Goal: Check status: Check status

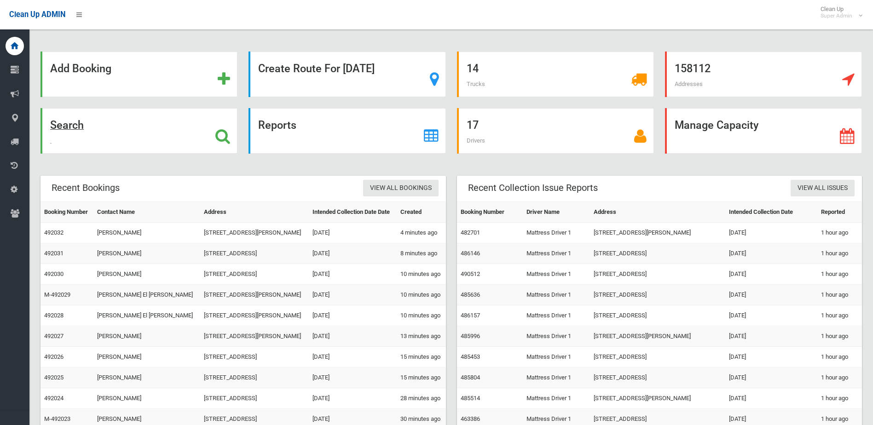
click at [193, 126] on div "Search" at bounding box center [139, 131] width 197 height 46
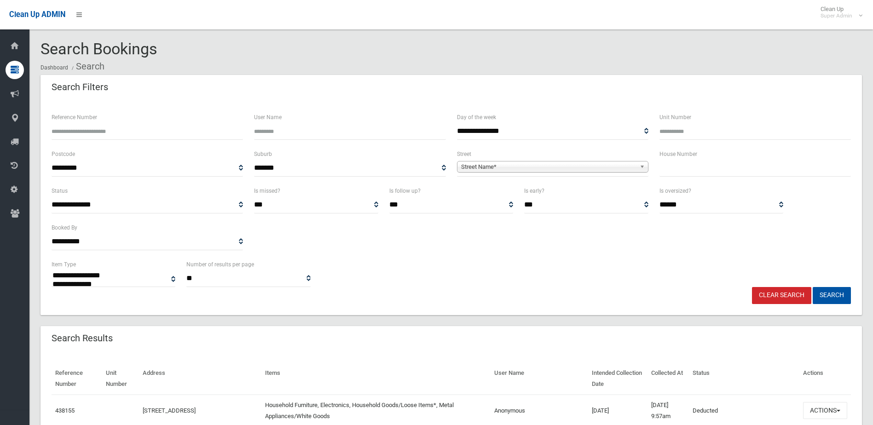
select select
click at [705, 166] on input "text" at bounding box center [756, 168] width 192 height 17
type input "**"
click at [572, 176] on span "**********" at bounding box center [553, 168] width 192 height 17
drag, startPoint x: 567, startPoint y: 173, endPoint x: 548, endPoint y: 166, distance: 20.3
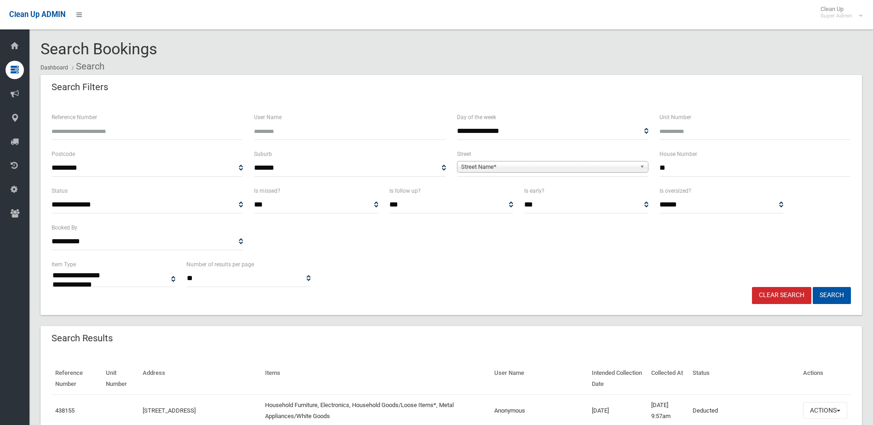
click at [549, 166] on span "**********" at bounding box center [553, 168] width 192 height 17
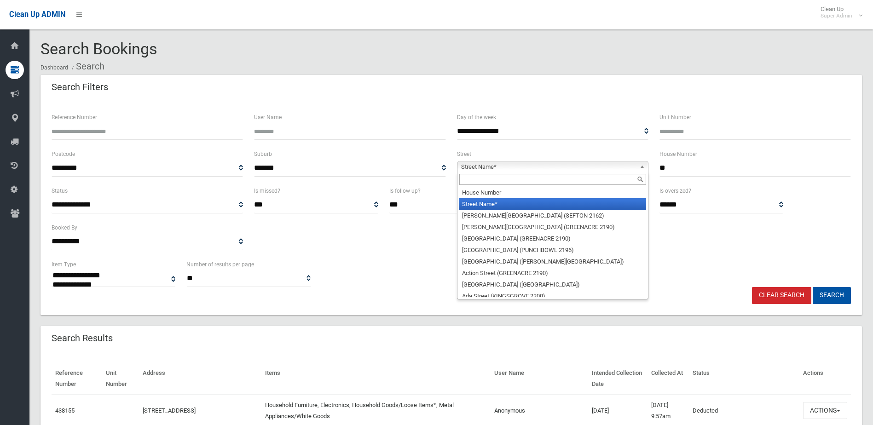
click at [547, 166] on span "Street Name*" at bounding box center [548, 167] width 175 height 11
click at [516, 180] on input "text" at bounding box center [552, 179] width 187 height 11
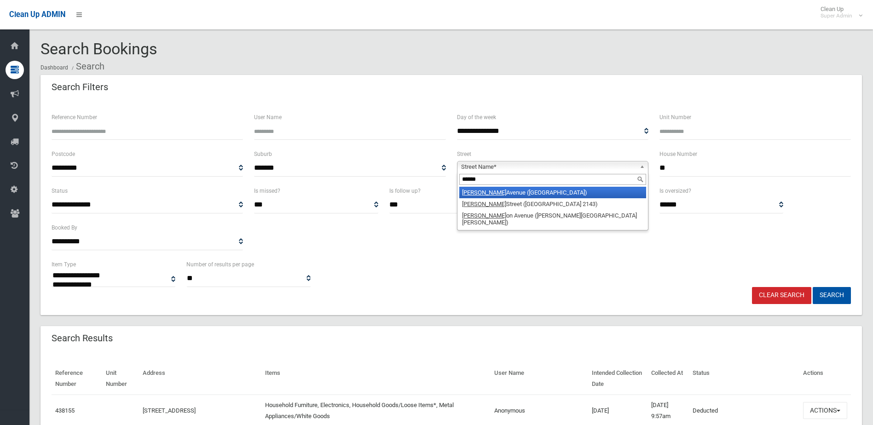
type input "******"
click at [509, 194] on li "Morris Avenue (CROYDON PARK 2133)" at bounding box center [552, 193] width 187 height 12
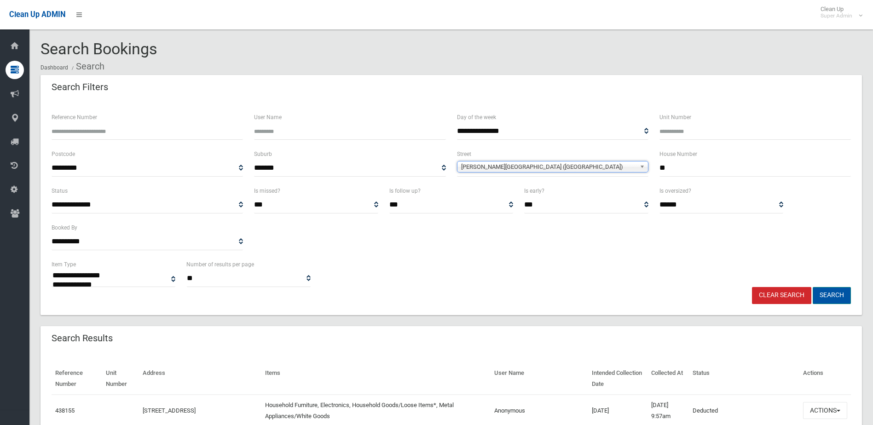
click at [842, 302] on button "Search" at bounding box center [832, 295] width 38 height 17
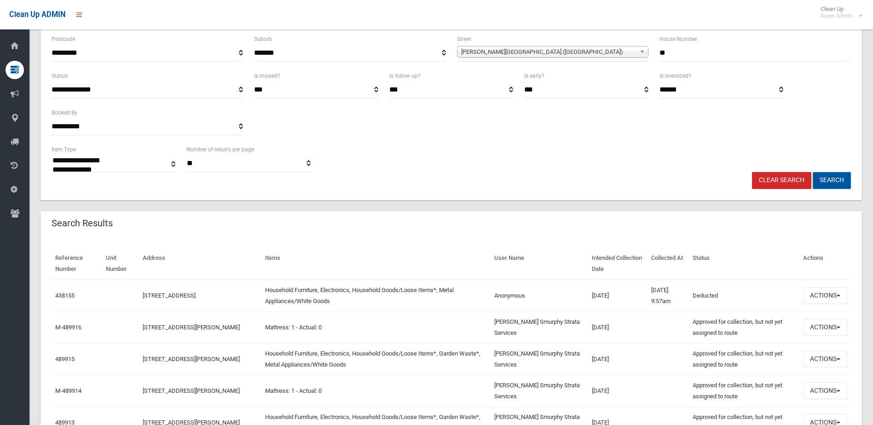
scroll to position [184, 0]
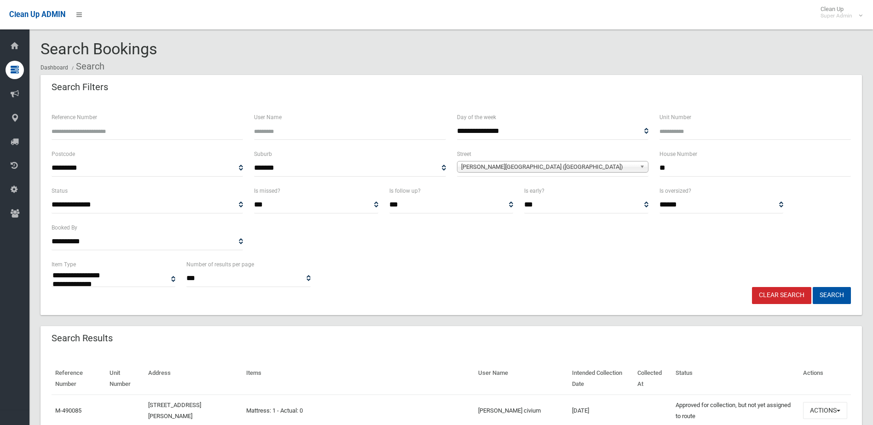
select select
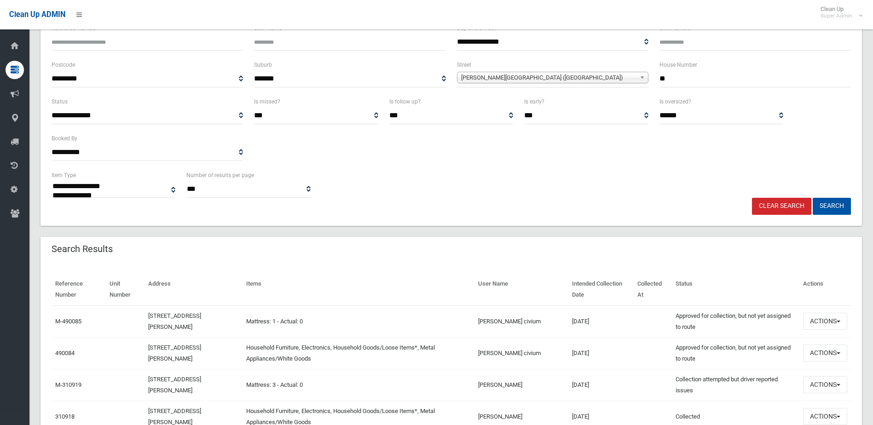
scroll to position [230, 0]
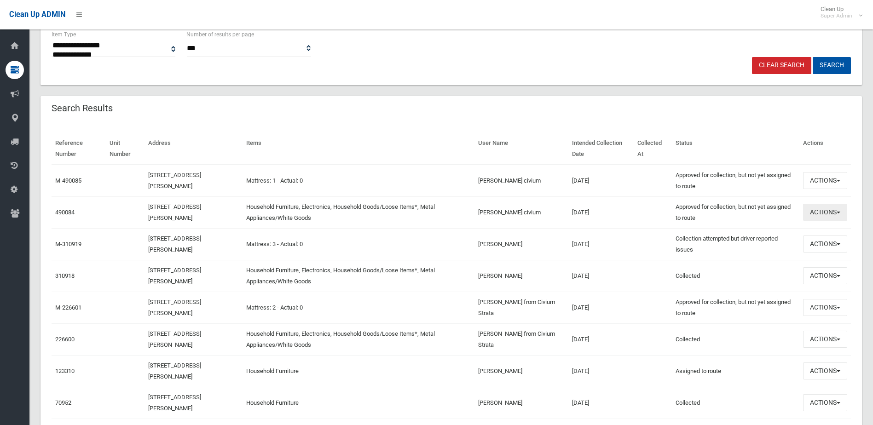
click at [821, 218] on button "Actions" at bounding box center [825, 212] width 44 height 17
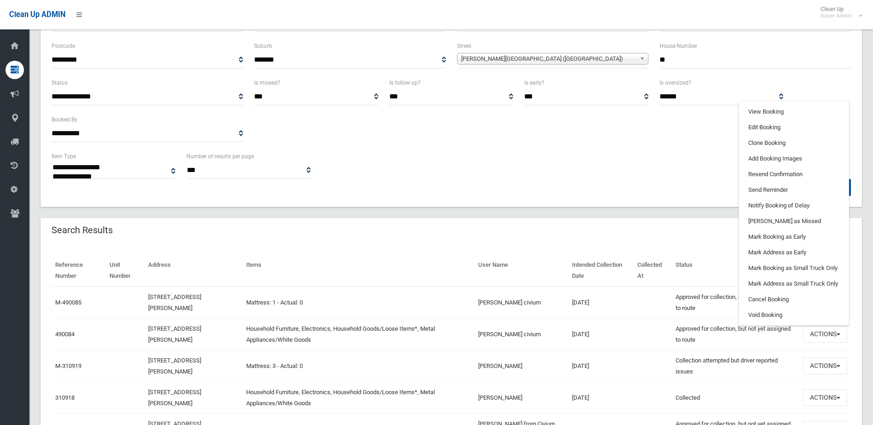
scroll to position [92, 0]
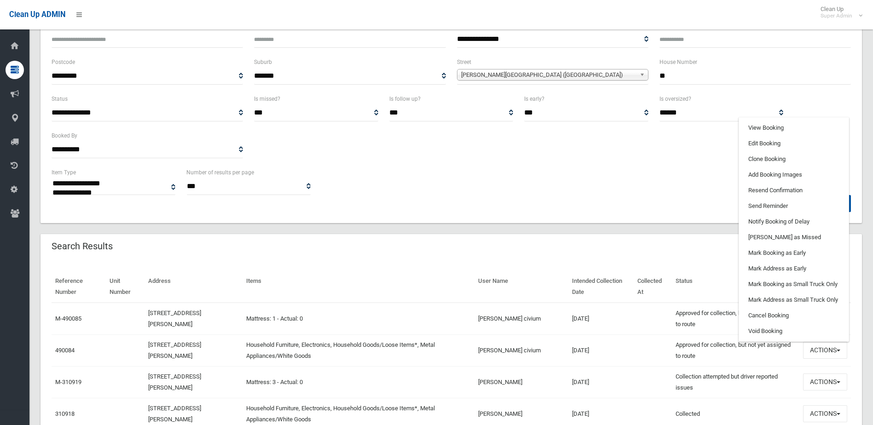
click at [772, 81] on input "**" at bounding box center [756, 76] width 192 height 17
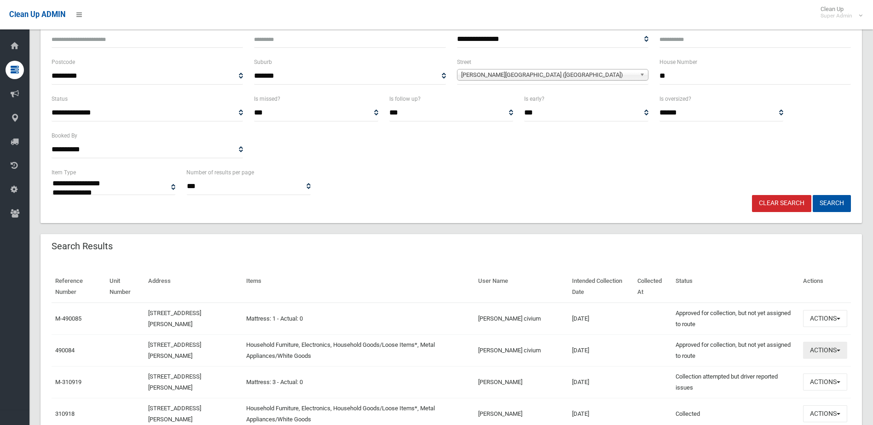
click at [836, 349] on button "Actions" at bounding box center [825, 350] width 44 height 17
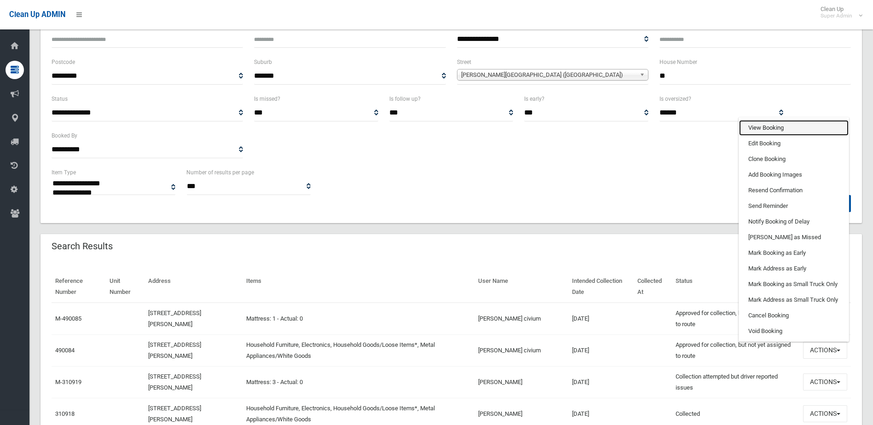
click at [781, 129] on link "View Booking" at bounding box center [794, 128] width 110 height 16
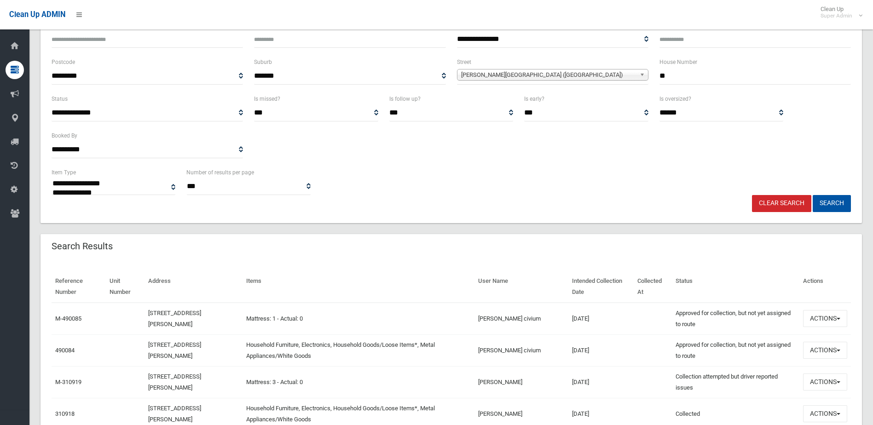
click at [691, 78] on input "**" at bounding box center [756, 76] width 192 height 17
type input "**"
click at [813, 195] on button "Search" at bounding box center [832, 203] width 38 height 17
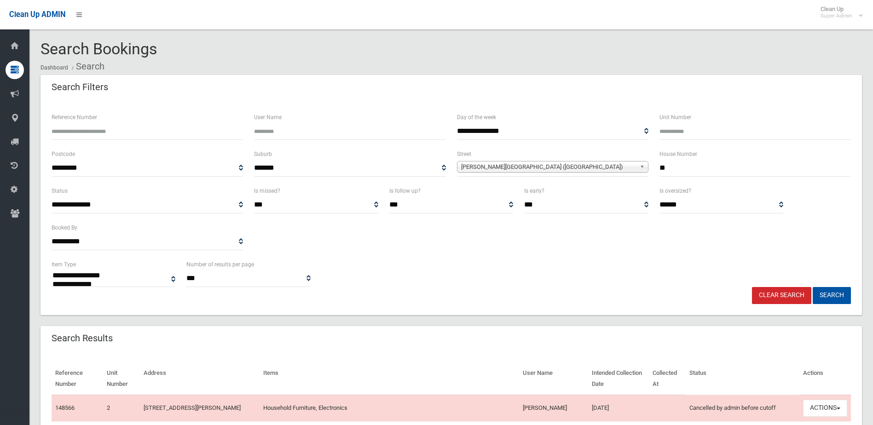
select select
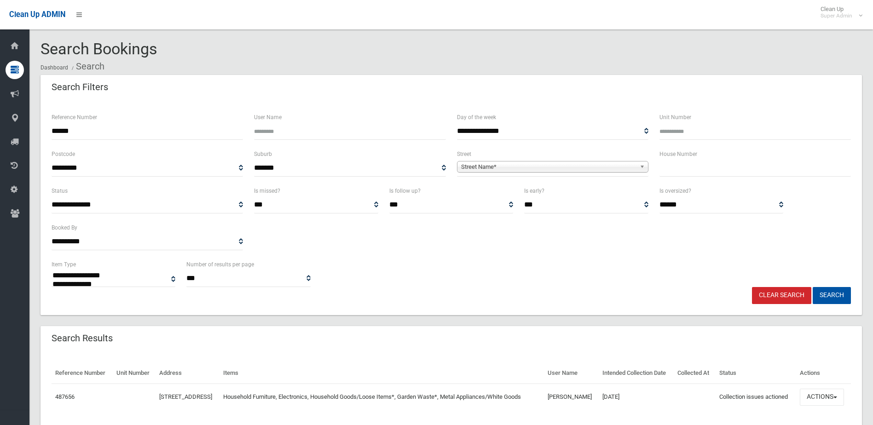
select select
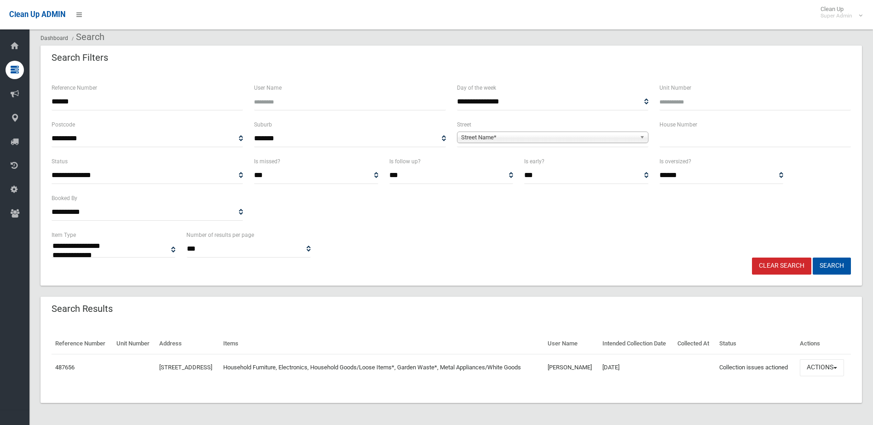
click at [707, 130] on input "text" at bounding box center [756, 138] width 192 height 17
type input "**"
click at [595, 132] on span "Street Name*" at bounding box center [548, 137] width 175 height 11
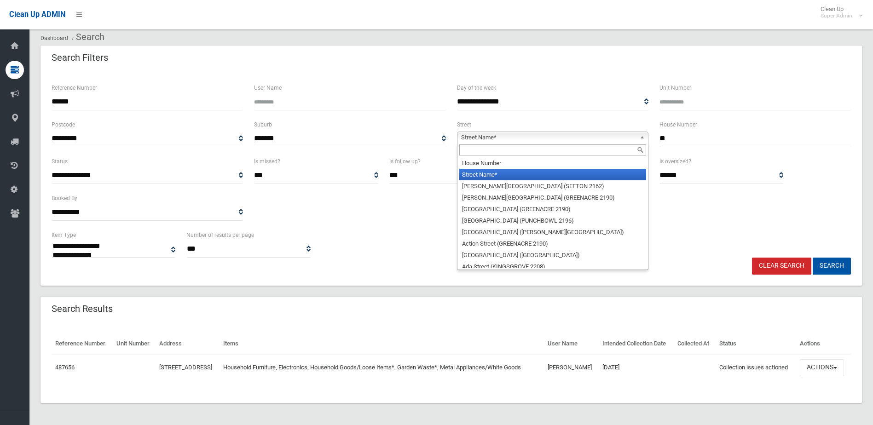
click at [482, 145] on input "text" at bounding box center [552, 150] width 187 height 11
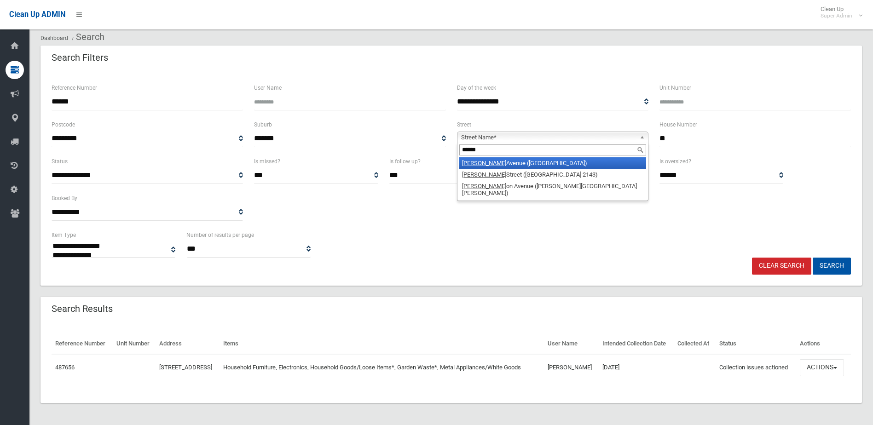
type input "******"
click at [488, 157] on li "Morris Avenue (CROYDON PARK 2133)" at bounding box center [552, 163] width 187 height 12
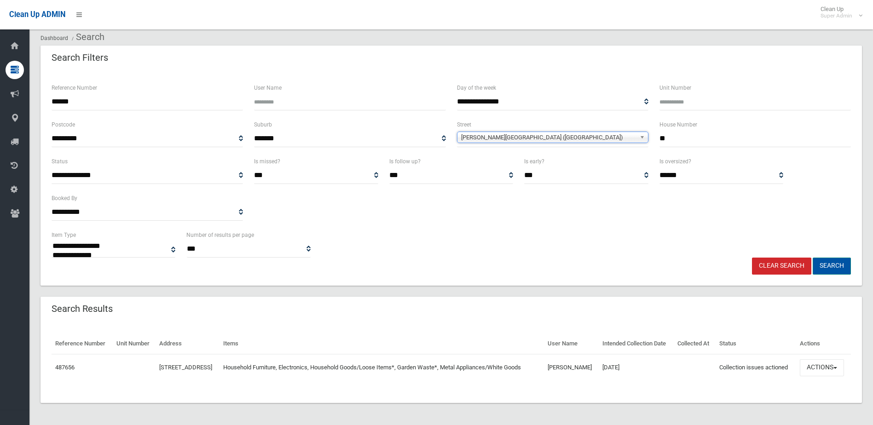
click at [838, 258] on button "Search" at bounding box center [832, 266] width 38 height 17
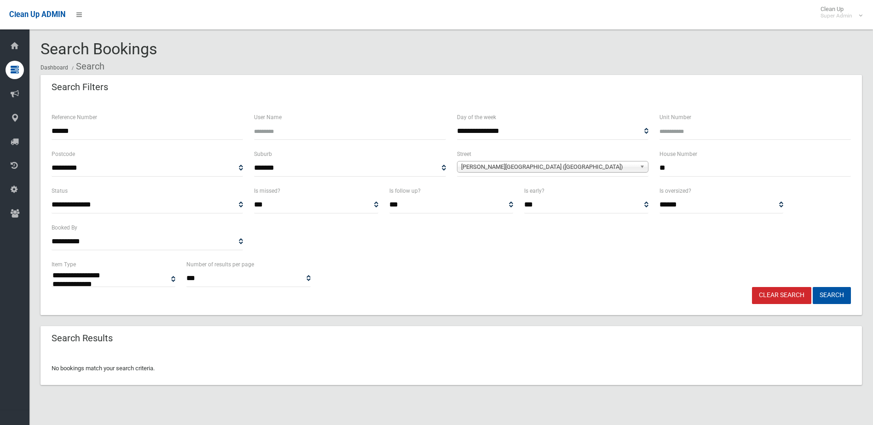
select select
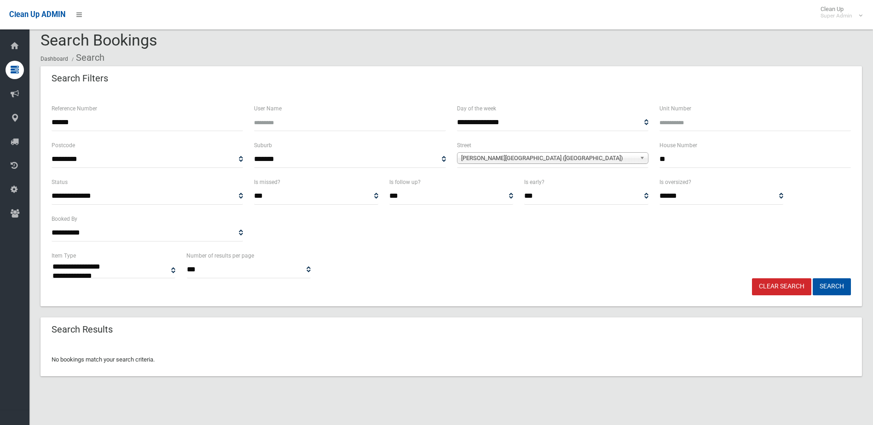
scroll to position [11, 0]
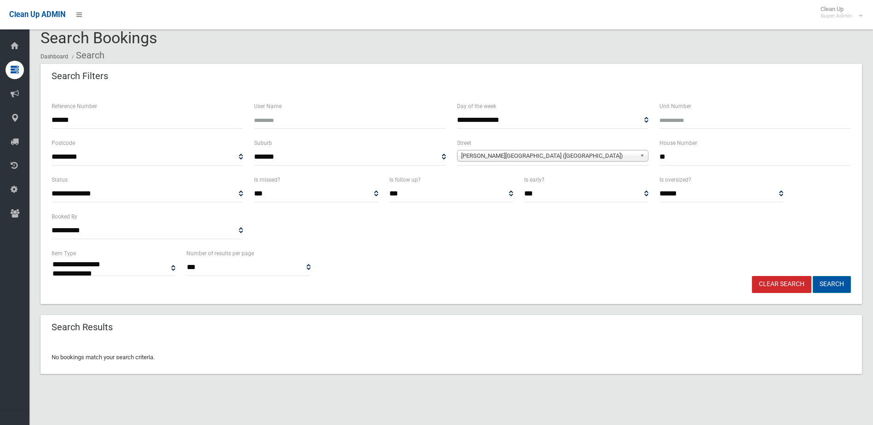
click at [834, 286] on button "Search" at bounding box center [832, 284] width 38 height 17
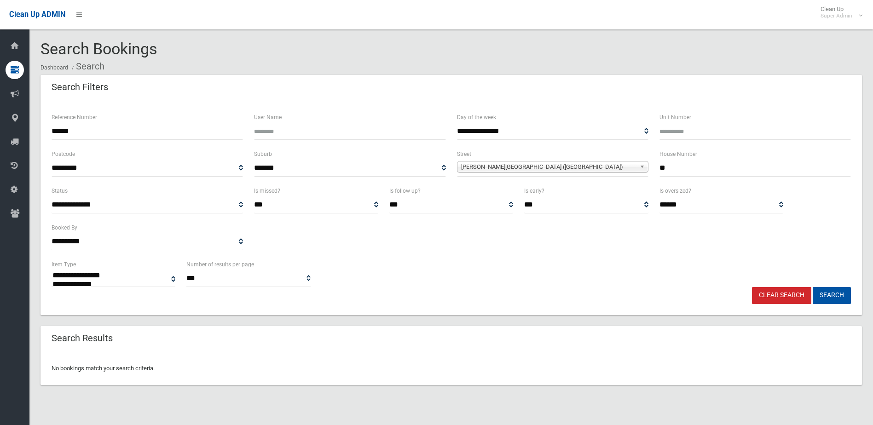
select select
drag, startPoint x: 0, startPoint y: 0, endPoint x: 87, endPoint y: 125, distance: 152.5
click at [87, 125] on input "******" at bounding box center [148, 131] width 192 height 17
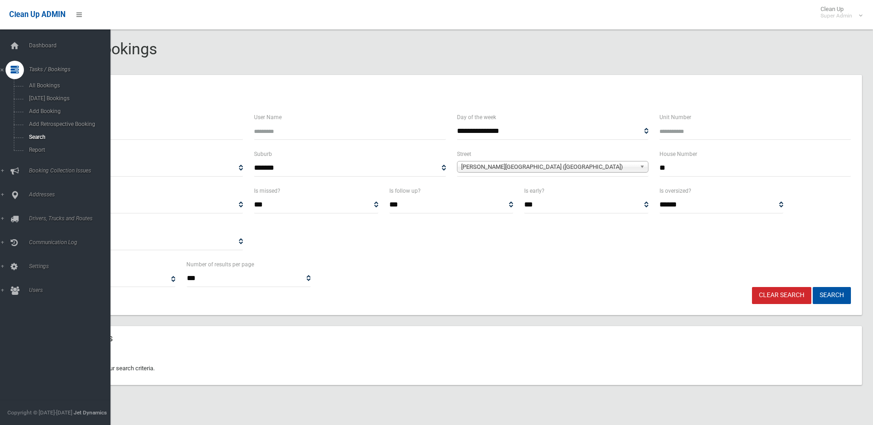
drag, startPoint x: 87, startPoint y: 130, endPoint x: -30, endPoint y: 115, distance: 118.3
click at [0, 115] on html "Clean Up ADMIN Clean Up Super Admin Logout Search Bookings Dashboard Search" at bounding box center [436, 212] width 873 height 425
click at [813, 287] on button "Search" at bounding box center [832, 295] width 38 height 17
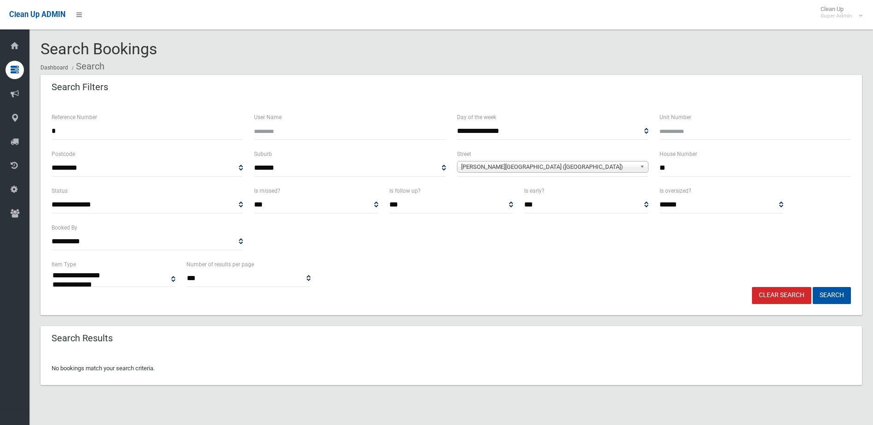
type input "*"
drag, startPoint x: 521, startPoint y: 373, endPoint x: 417, endPoint y: 324, distance: 115.1
click at [516, 371] on div "No bookings match your search criteria." at bounding box center [452, 368] width 822 height 33
click at [79, 146] on div "Reference Number *" at bounding box center [147, 130] width 203 height 37
click at [69, 135] on input "*" at bounding box center [148, 131] width 192 height 17
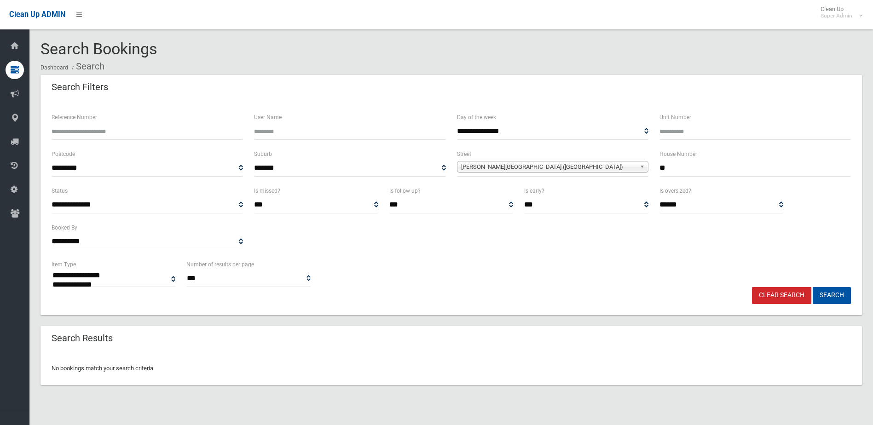
click at [813, 287] on button "Search" at bounding box center [832, 295] width 38 height 17
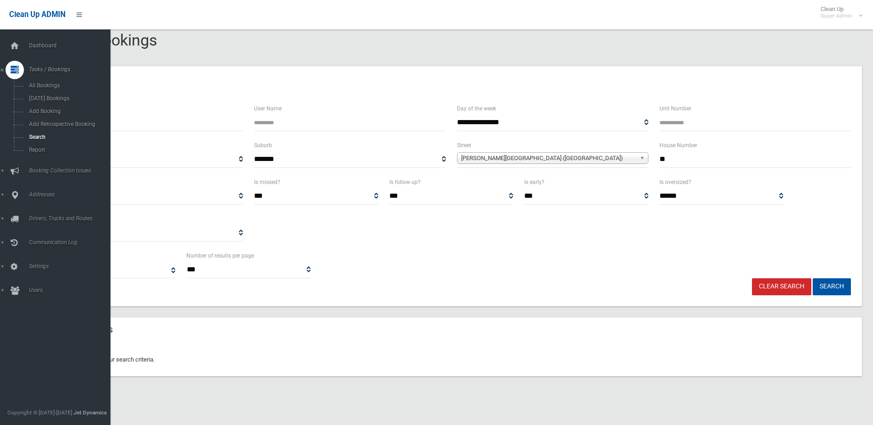
scroll to position [11, 0]
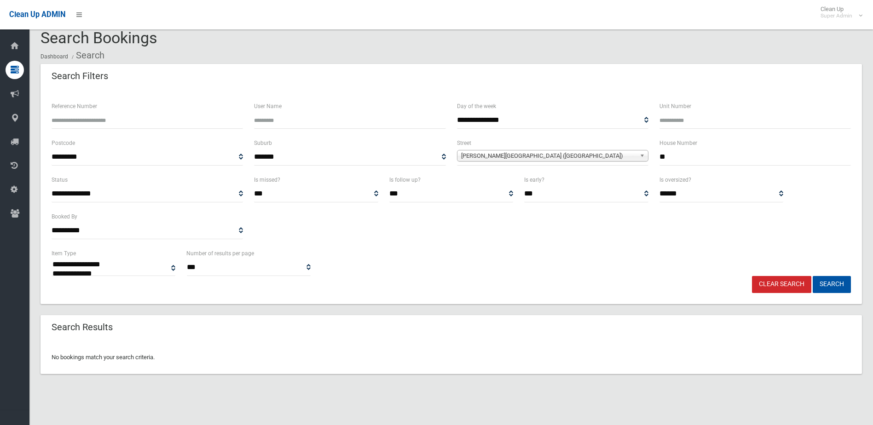
click at [590, 360] on div "No bookings match your search criteria." at bounding box center [452, 357] width 822 height 33
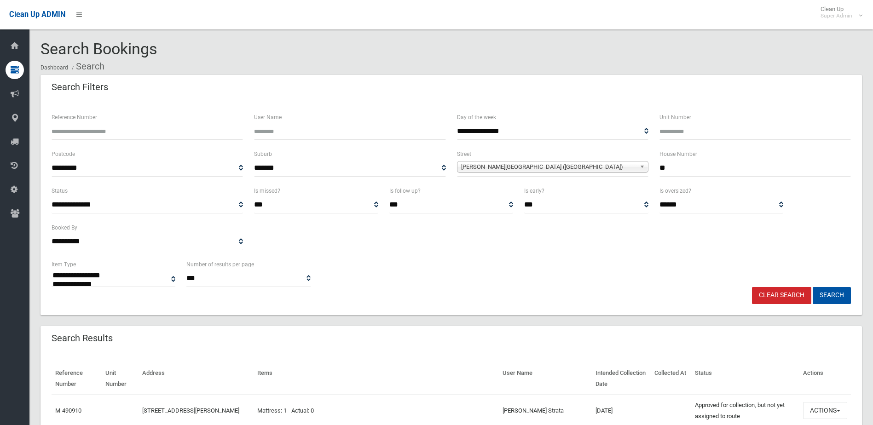
select select
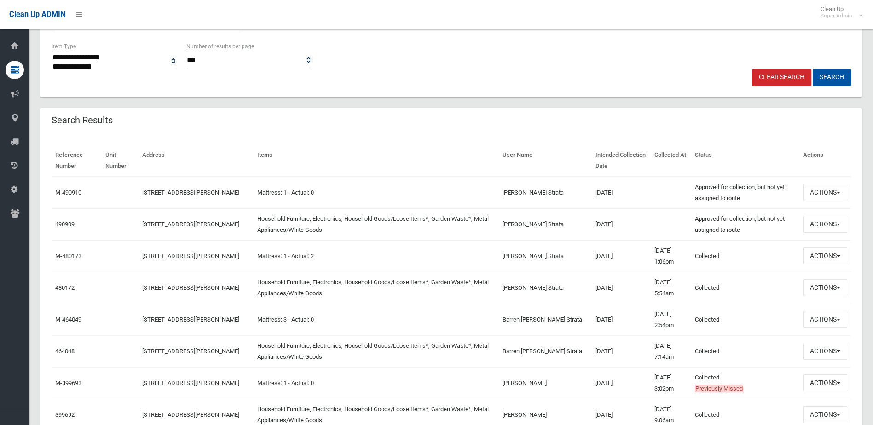
scroll to position [276, 0]
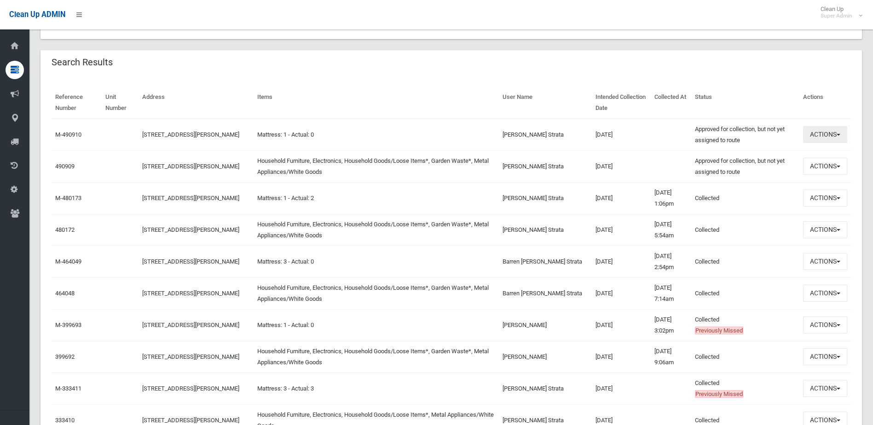
click at [812, 140] on button "Actions" at bounding box center [825, 134] width 44 height 17
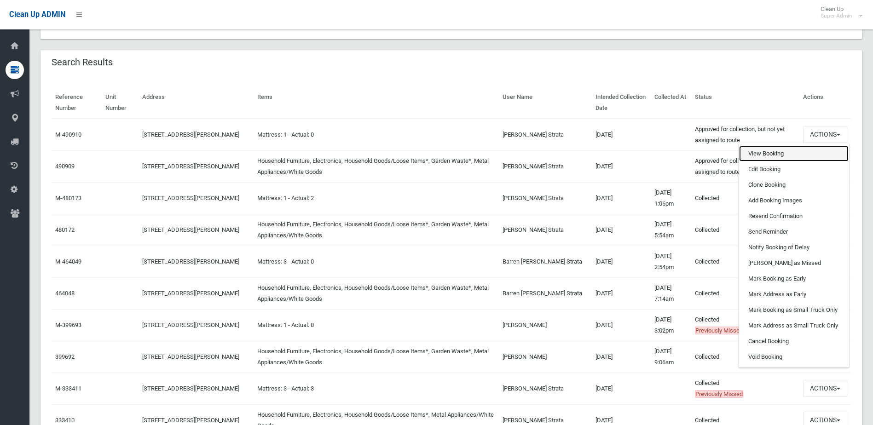
click at [804, 149] on link "View Booking" at bounding box center [794, 154] width 110 height 16
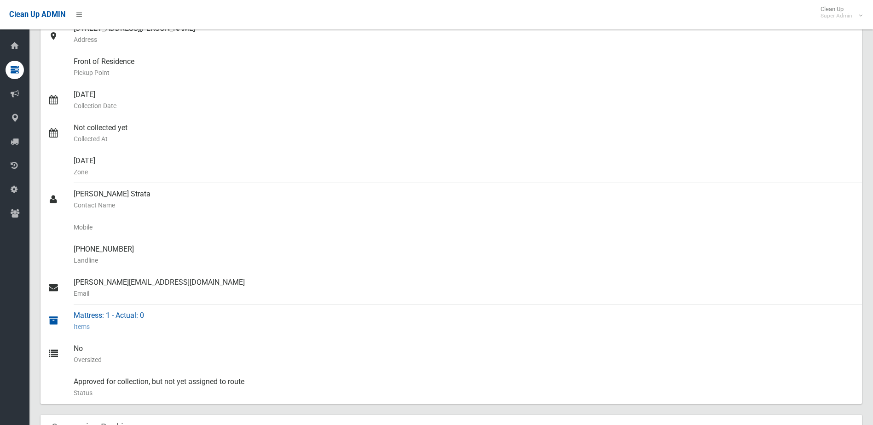
scroll to position [138, 0]
